Goal: Information Seeking & Learning: Learn about a topic

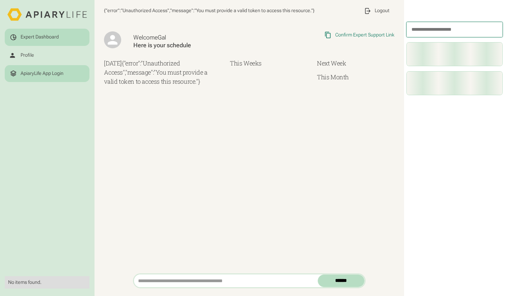
click at [33, 76] on div "ApiaryLife App Login" at bounding box center [47, 73] width 75 height 7
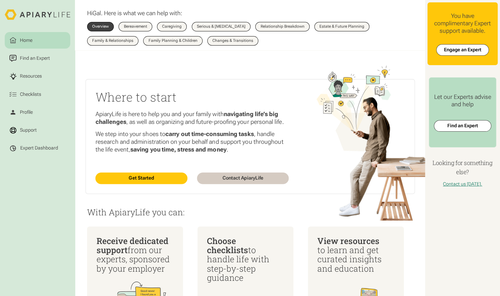
scroll to position [1, 0]
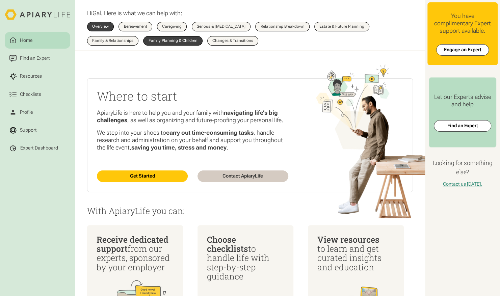
click at [180, 41] on div "Family Planning & Children" at bounding box center [173, 41] width 49 height 4
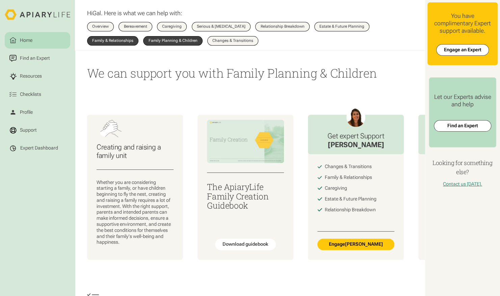
click at [121, 43] on div "Family & Relationships" at bounding box center [112, 41] width 41 height 4
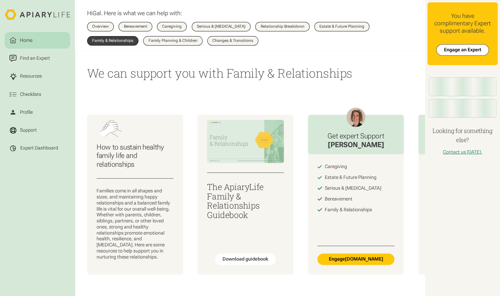
click at [122, 36] on div "Overview Bereavement Overview Caregiving Overview Serious & Terminal Illness Ov…" at bounding box center [250, 34] width 326 height 24
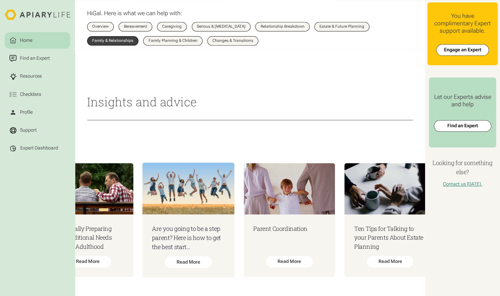
scroll to position [0, 2804]
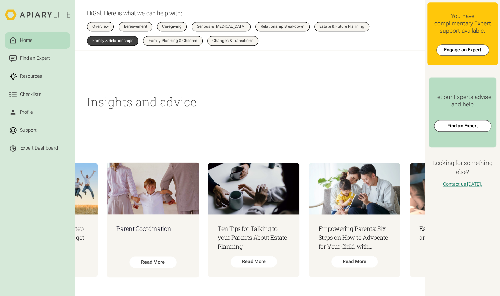
click at [148, 198] on img at bounding box center [153, 189] width 92 height 52
click at [171, 224] on h3 "Parent Coordination" at bounding box center [153, 228] width 73 height 9
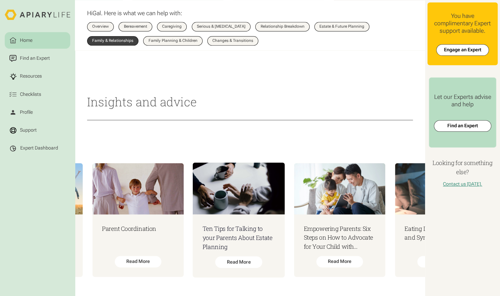
scroll to position [0, 2819]
click at [373, 224] on h3 "Empowering Parents: Six Steps on How to Advocate for Your Child with Additional…" at bounding box center [339, 237] width 73 height 27
click at [39, 75] on div "Resources" at bounding box center [31, 76] width 24 height 7
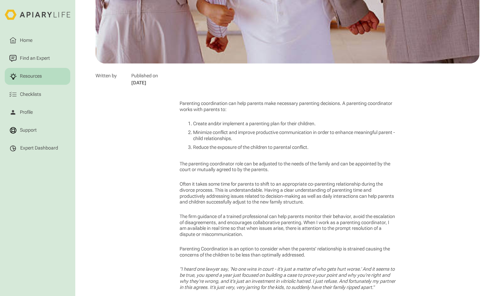
scroll to position [259, 0]
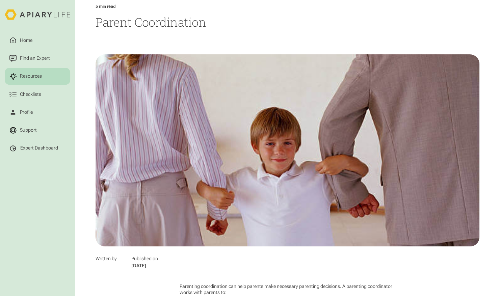
scroll to position [80, 0]
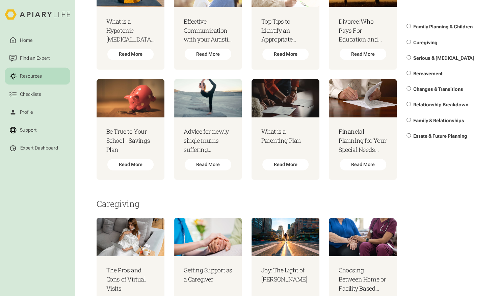
scroll to position [837, 0]
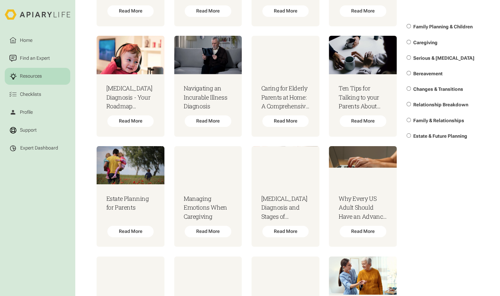
scroll to position [1486, 0]
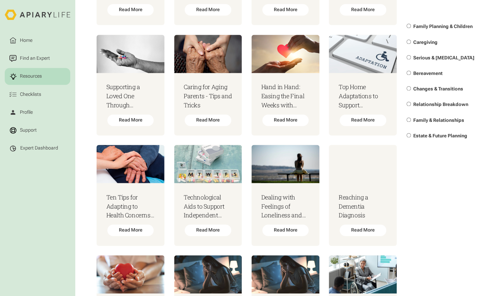
scroll to position [2014, 0]
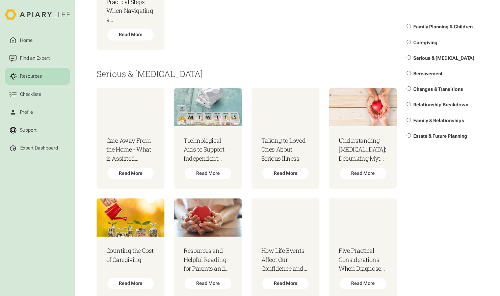
scroll to position [2765, 0]
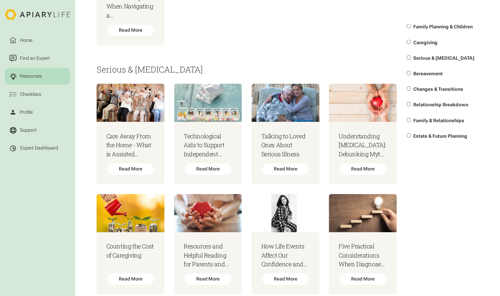
click at [429, 28] on span "Family Planning & Children" at bounding box center [442, 26] width 59 height 5
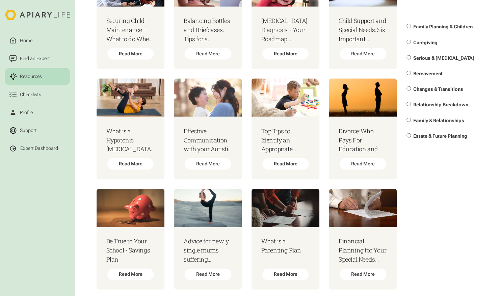
scroll to position [733, 0]
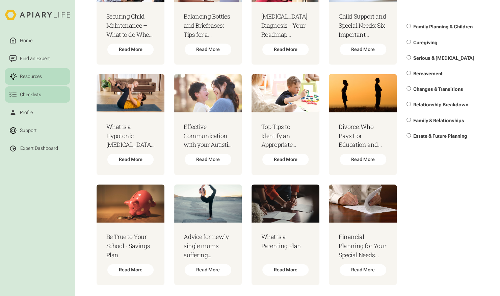
click at [37, 98] on div "Checklists" at bounding box center [31, 94] width 24 height 7
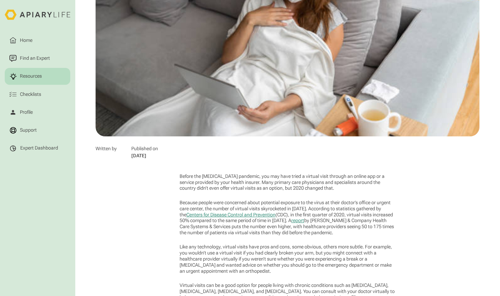
scroll to position [186, 0]
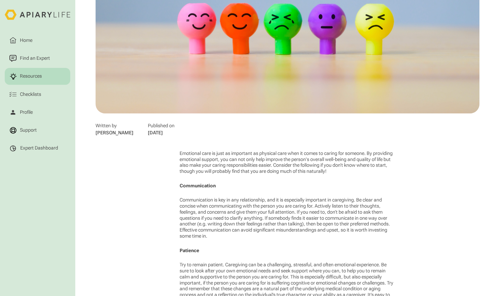
scroll to position [209, 0]
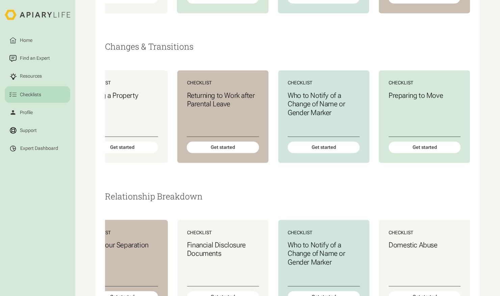
scroll to position [536, 0]
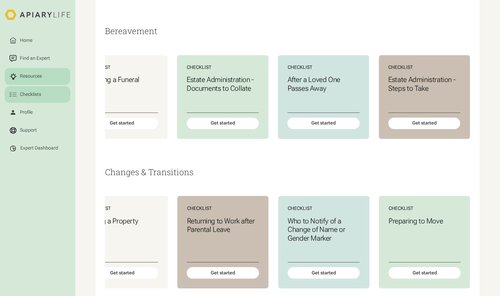
click at [32, 79] on div "Resources" at bounding box center [31, 76] width 24 height 7
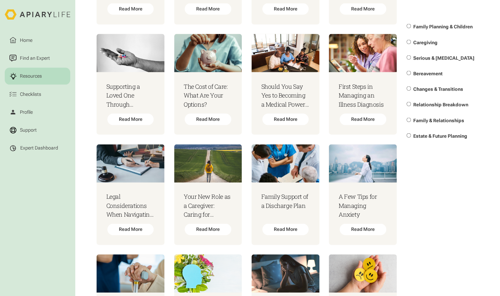
scroll to position [3817, 0]
